Goal: Transaction & Acquisition: Purchase product/service

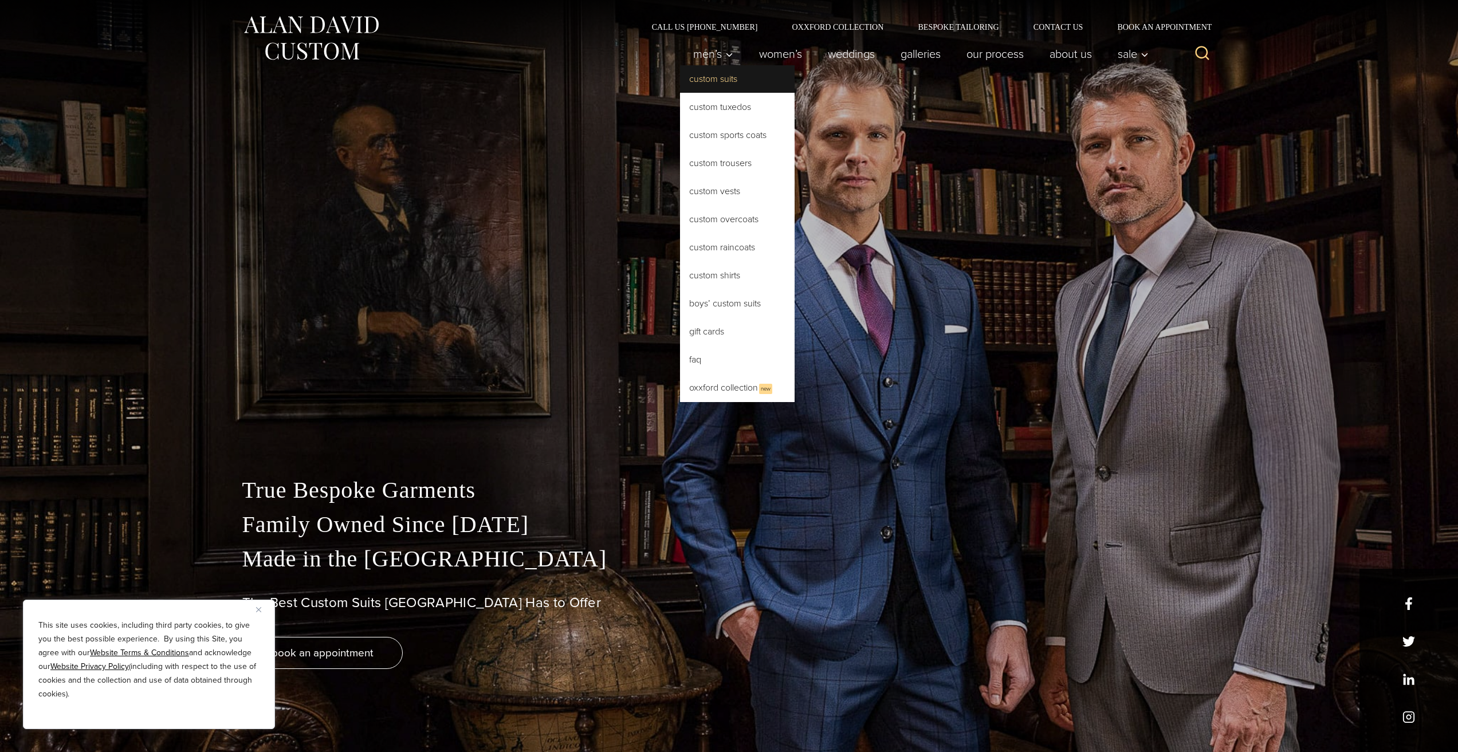
click at [707, 77] on link "Custom Suits" at bounding box center [737, 78] width 115 height 27
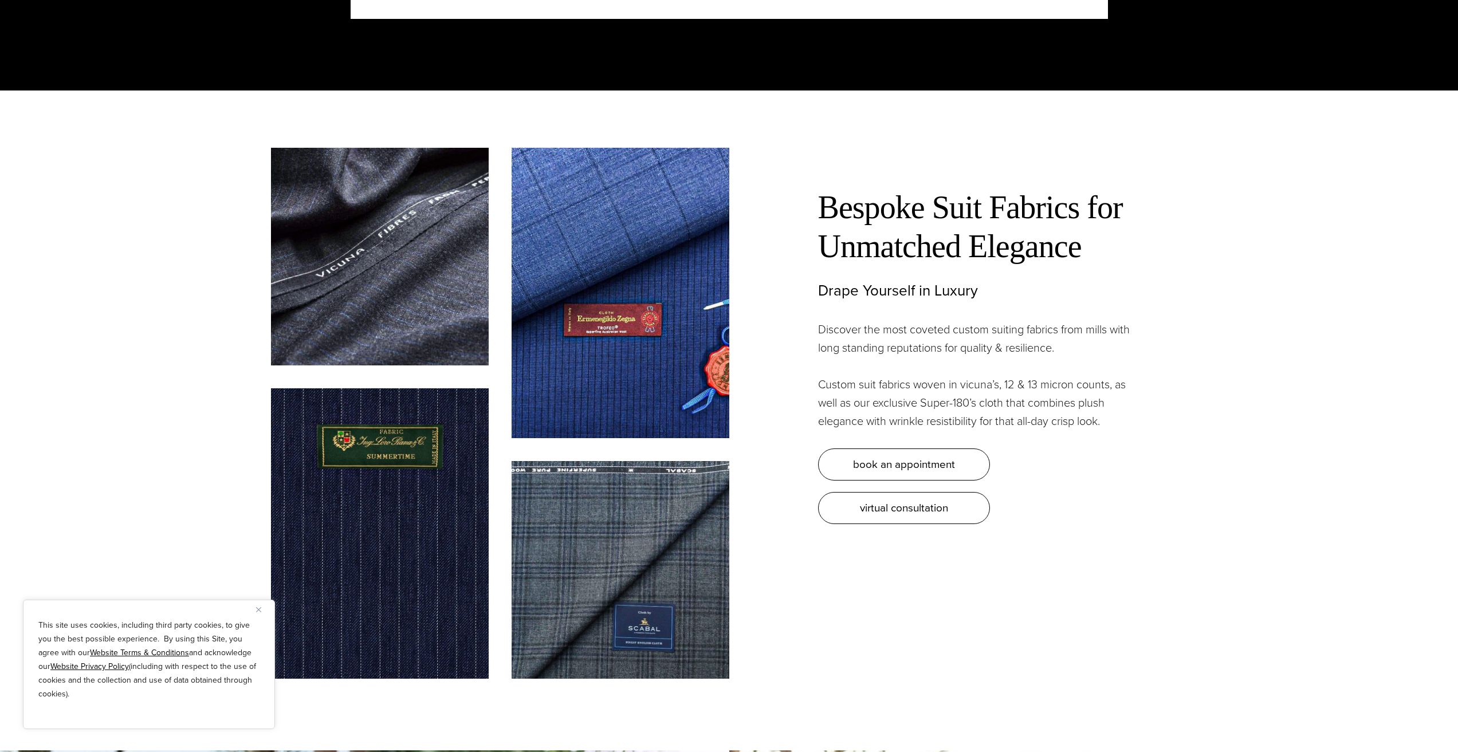
scroll to position [3665, 0]
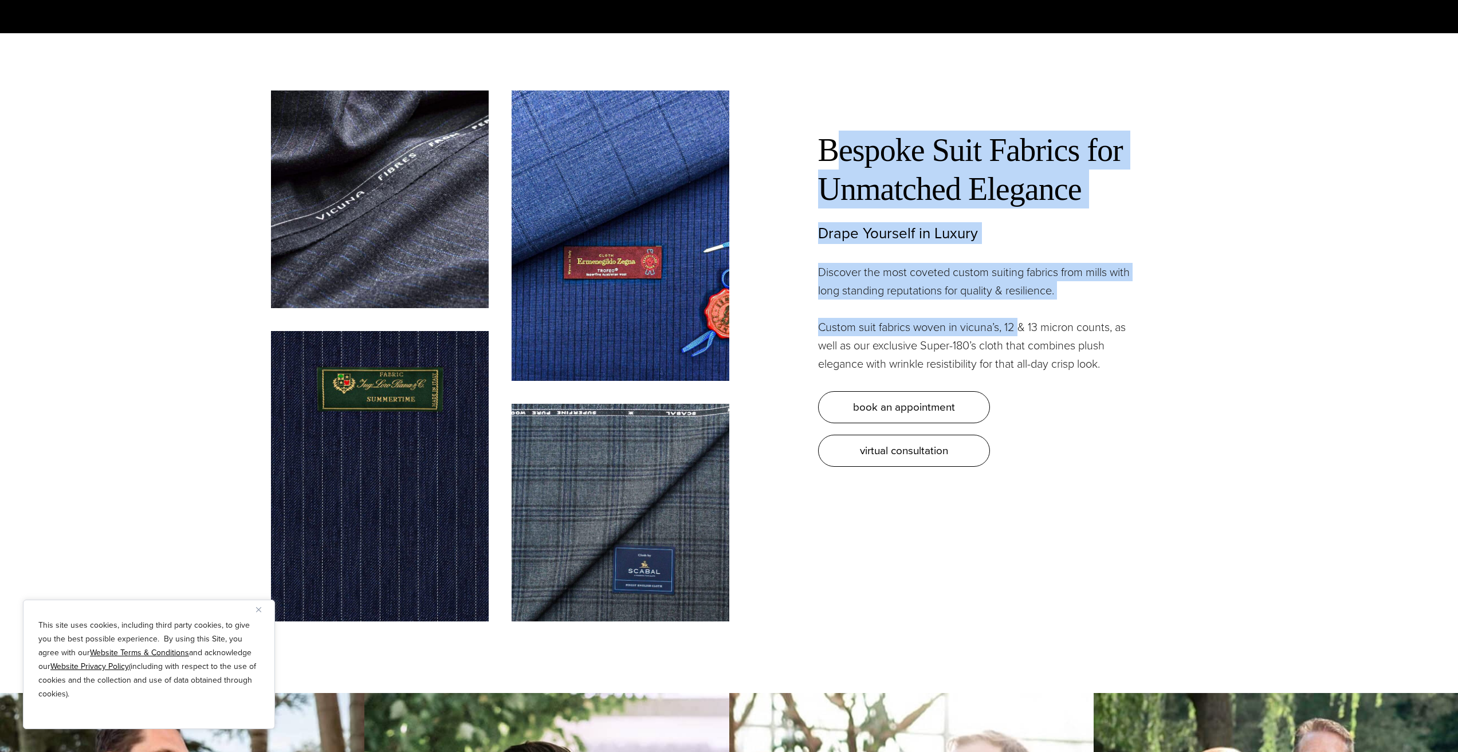
drag, startPoint x: 831, startPoint y: 142, endPoint x: 1020, endPoint y: 296, distance: 243.8
click at [1020, 292] on div "Bespoke Suit Fabrics for Unmatched Elegance Drape Yourself in Luxury Discover t…" at bounding box center [978, 299] width 321 height 336
click at [1010, 318] on p "Custom suit fabrics woven in vicuna’s, 12 & 13 micron counts, as well as our ex…" at bounding box center [978, 345] width 321 height 55
click at [996, 322] on p "Custom suit fabrics woven in vicuna’s, 12 & 13 micron counts, as well as our ex…" at bounding box center [978, 345] width 321 height 55
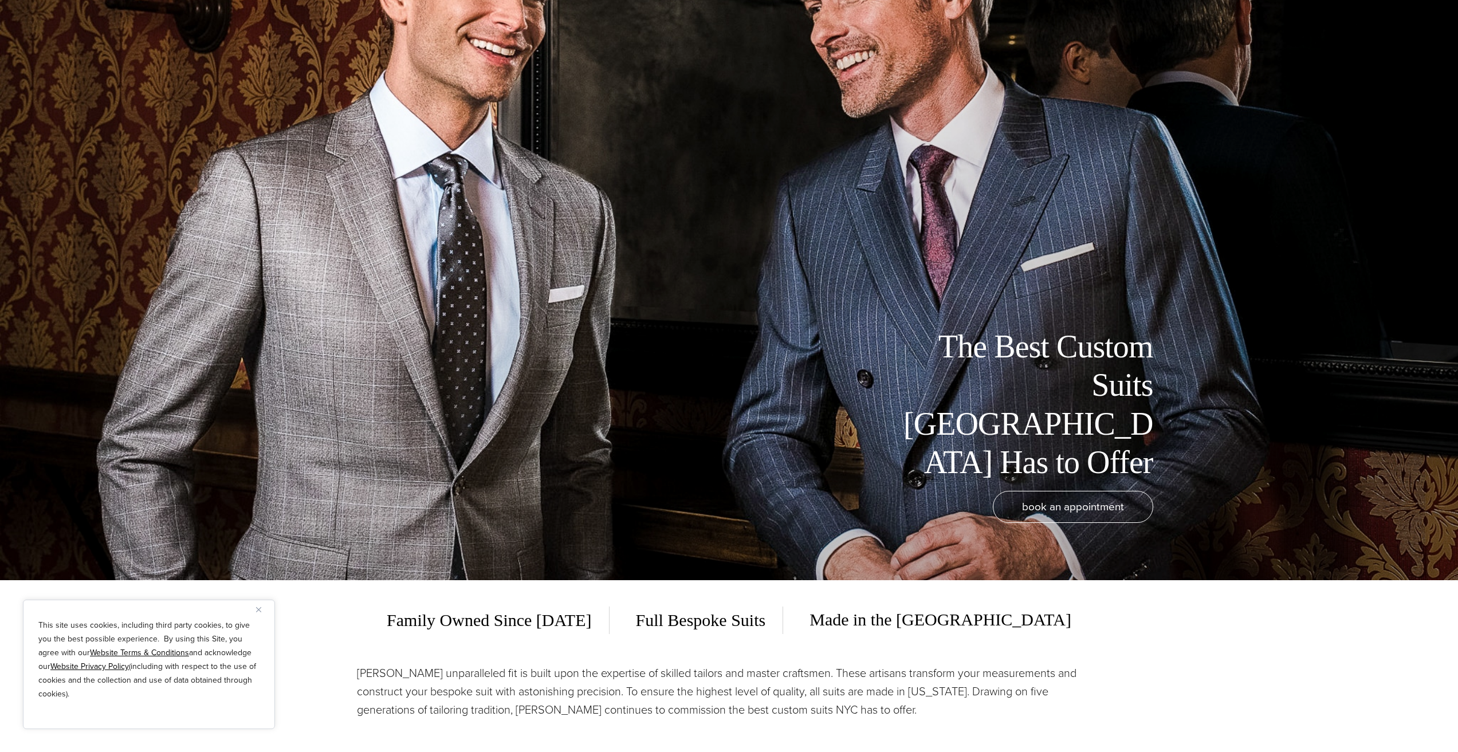
scroll to position [0, 0]
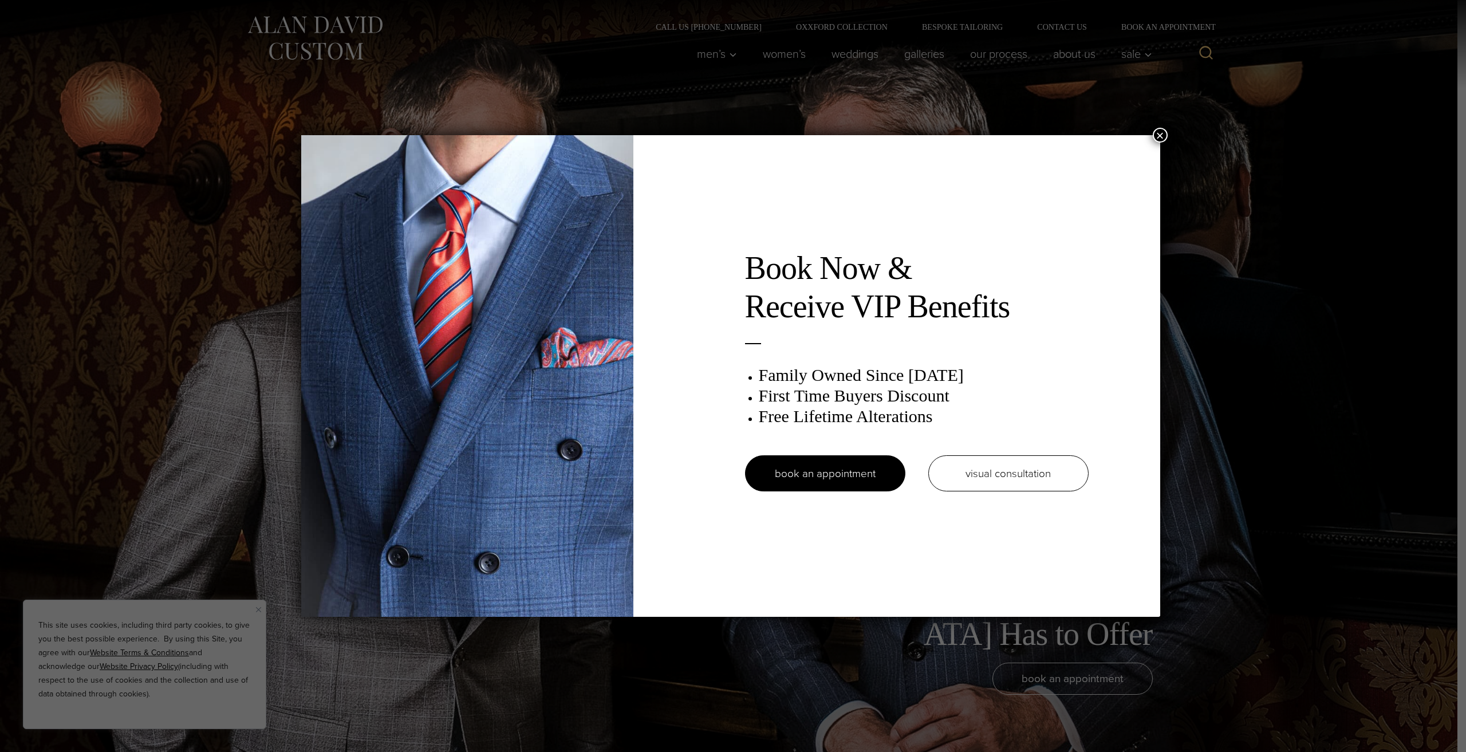
click at [1161, 136] on button "×" at bounding box center [1160, 135] width 15 height 15
